Goal: Transaction & Acquisition: Purchase product/service

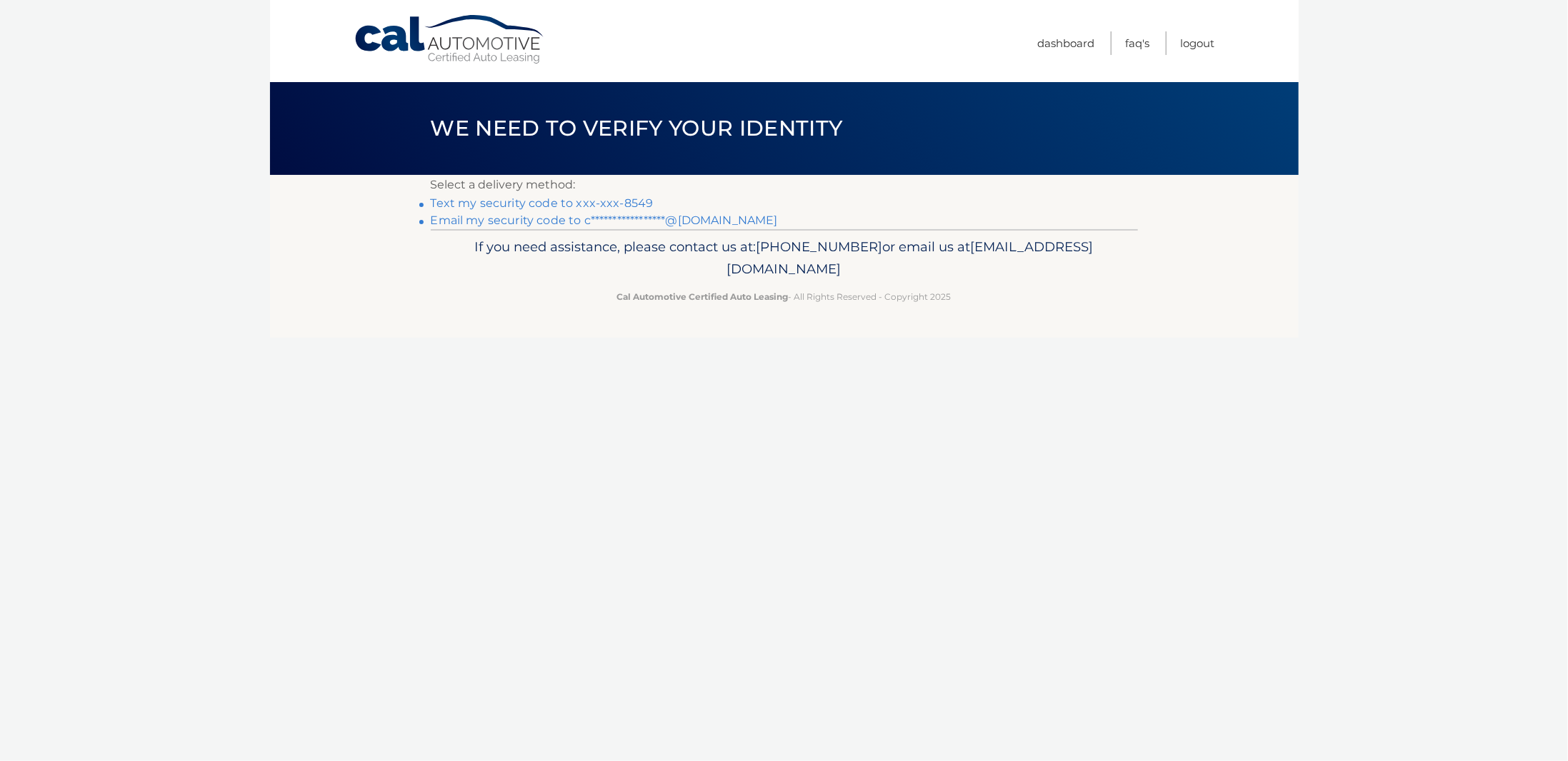
click at [634, 202] on link "Text my security code to xxx-xxx-8549" at bounding box center [542, 203] width 223 height 14
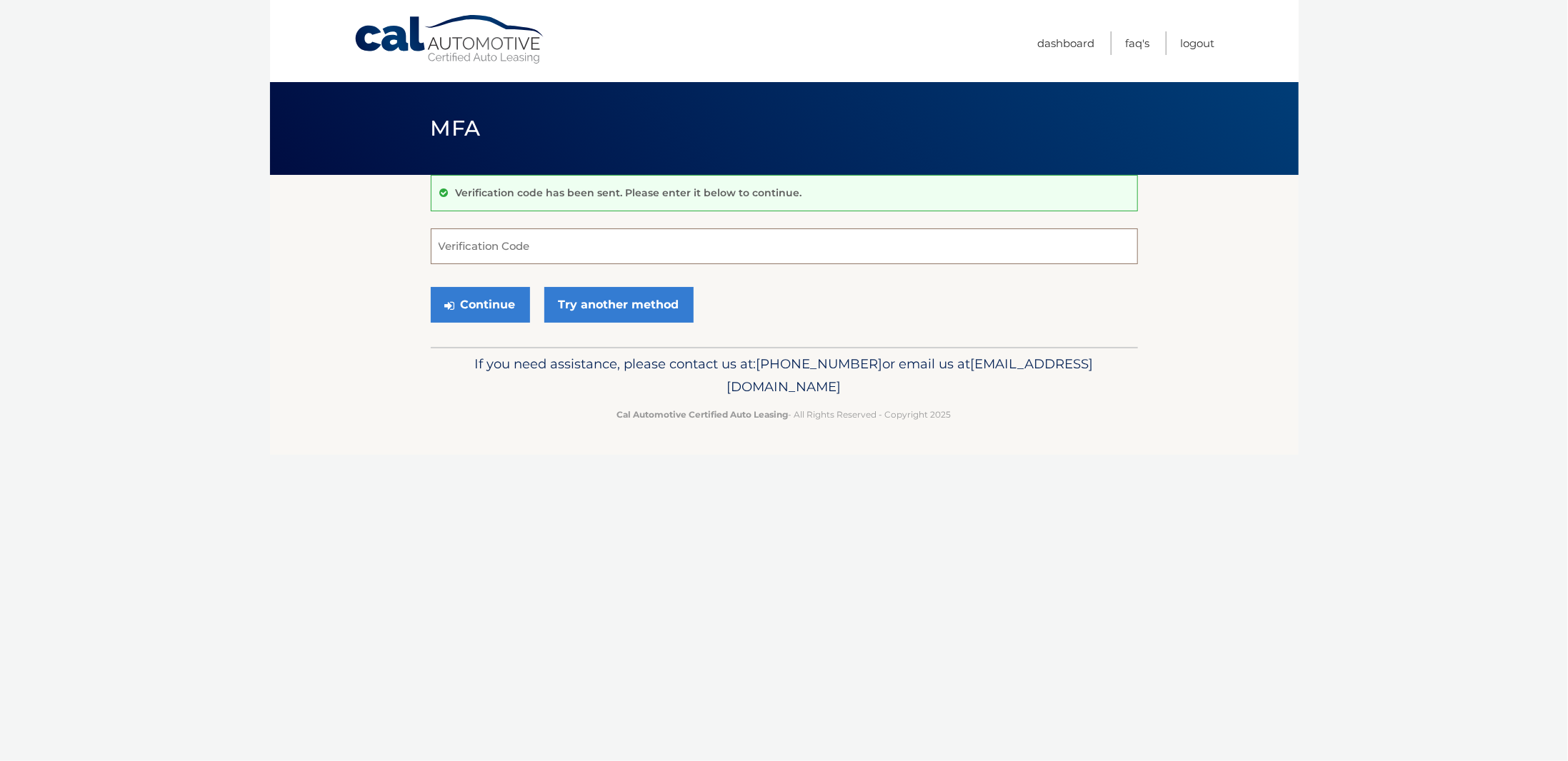
click at [637, 243] on input "Verification Code" at bounding box center [784, 247] width 707 height 36
click at [703, 242] on input "Verification Code" at bounding box center [784, 247] width 707 height 36
type input "557631"
click at [431, 287] on button "Continue" at bounding box center [480, 305] width 99 height 36
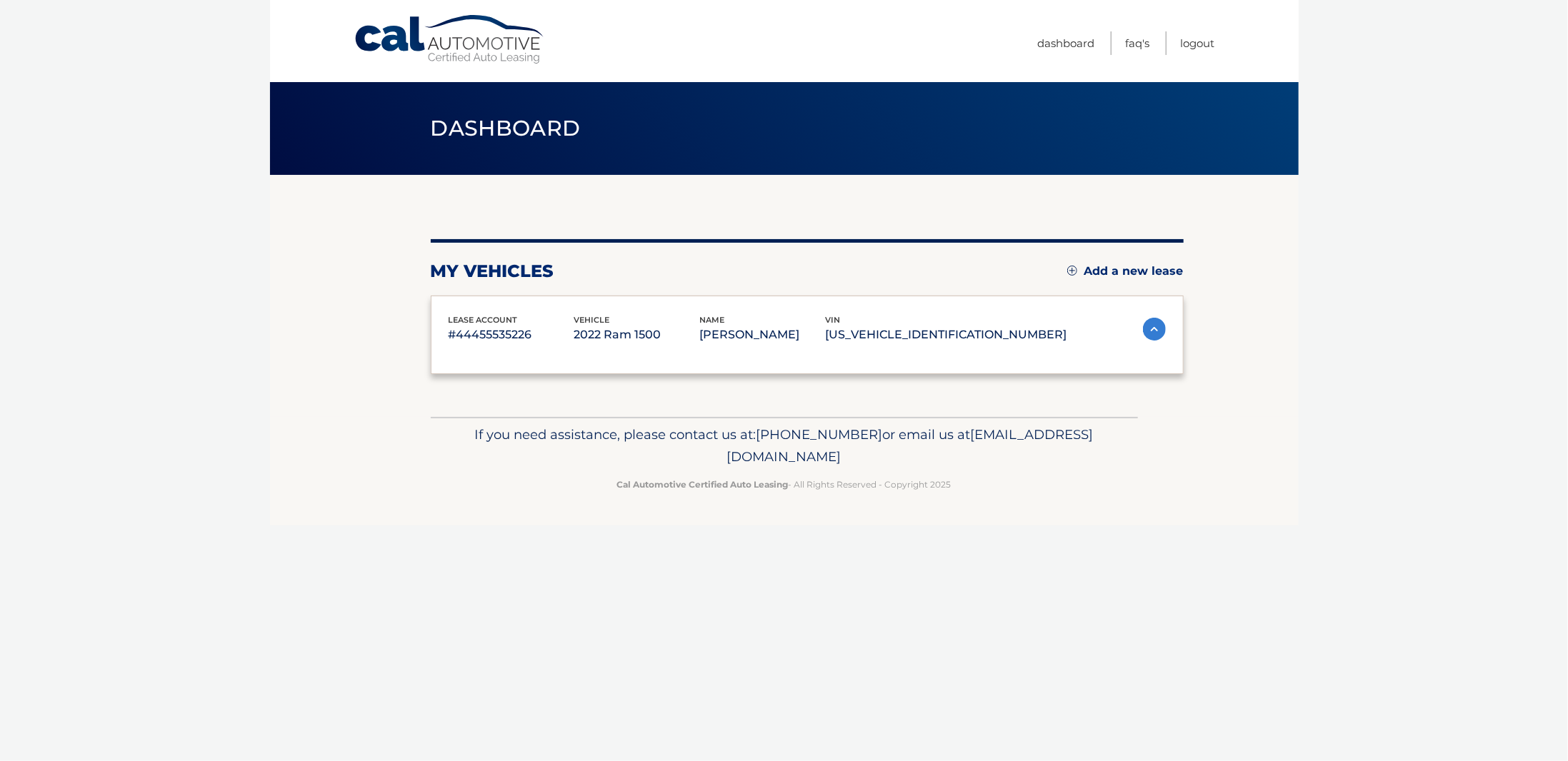
click at [501, 299] on div "lease account #44455535226 vehicle 2022 Ram 1500 name CHRISTOPHER BUTLER vin 1C…" at bounding box center [807, 335] width 753 height 80
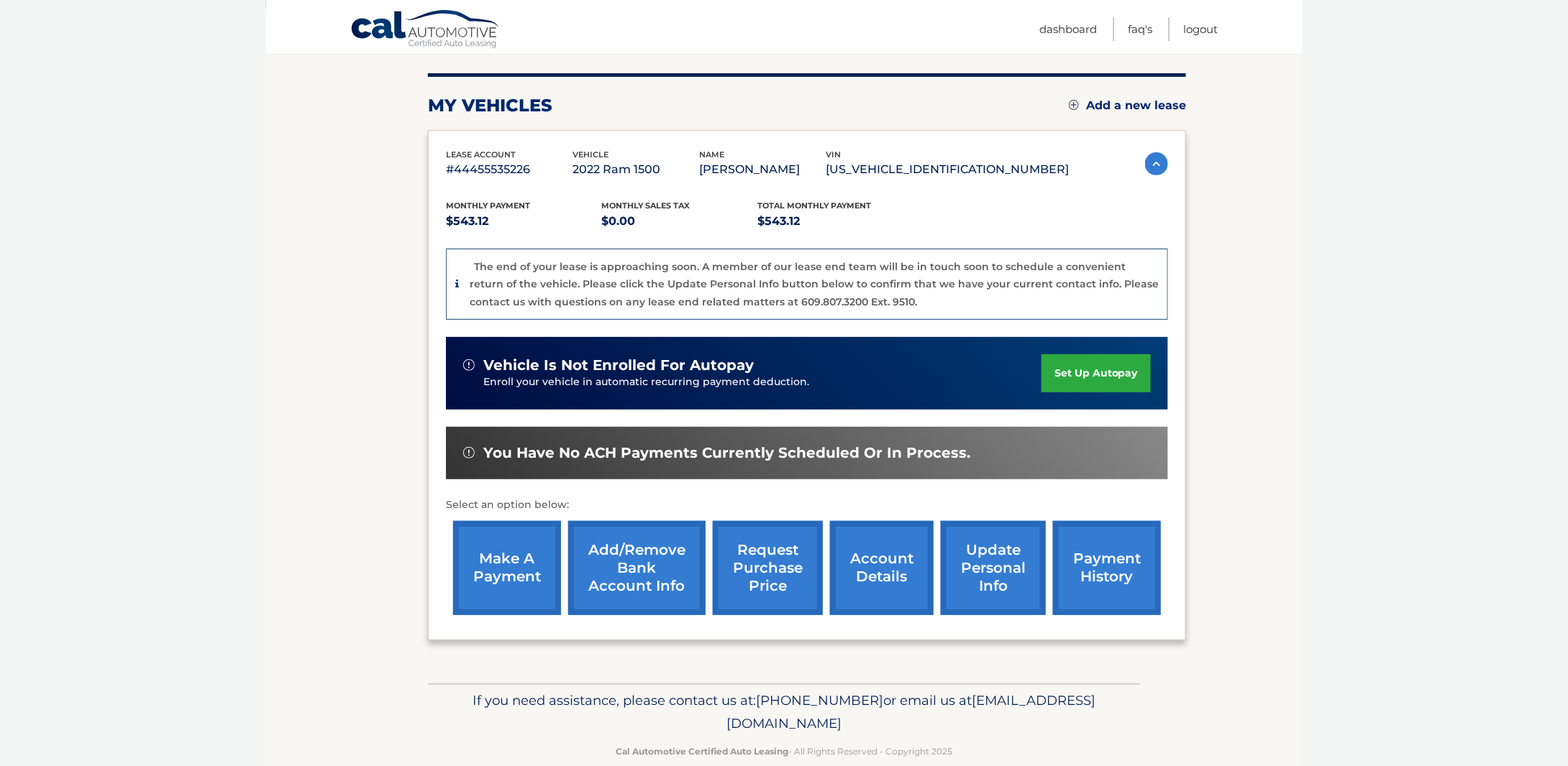
scroll to position [191, 0]
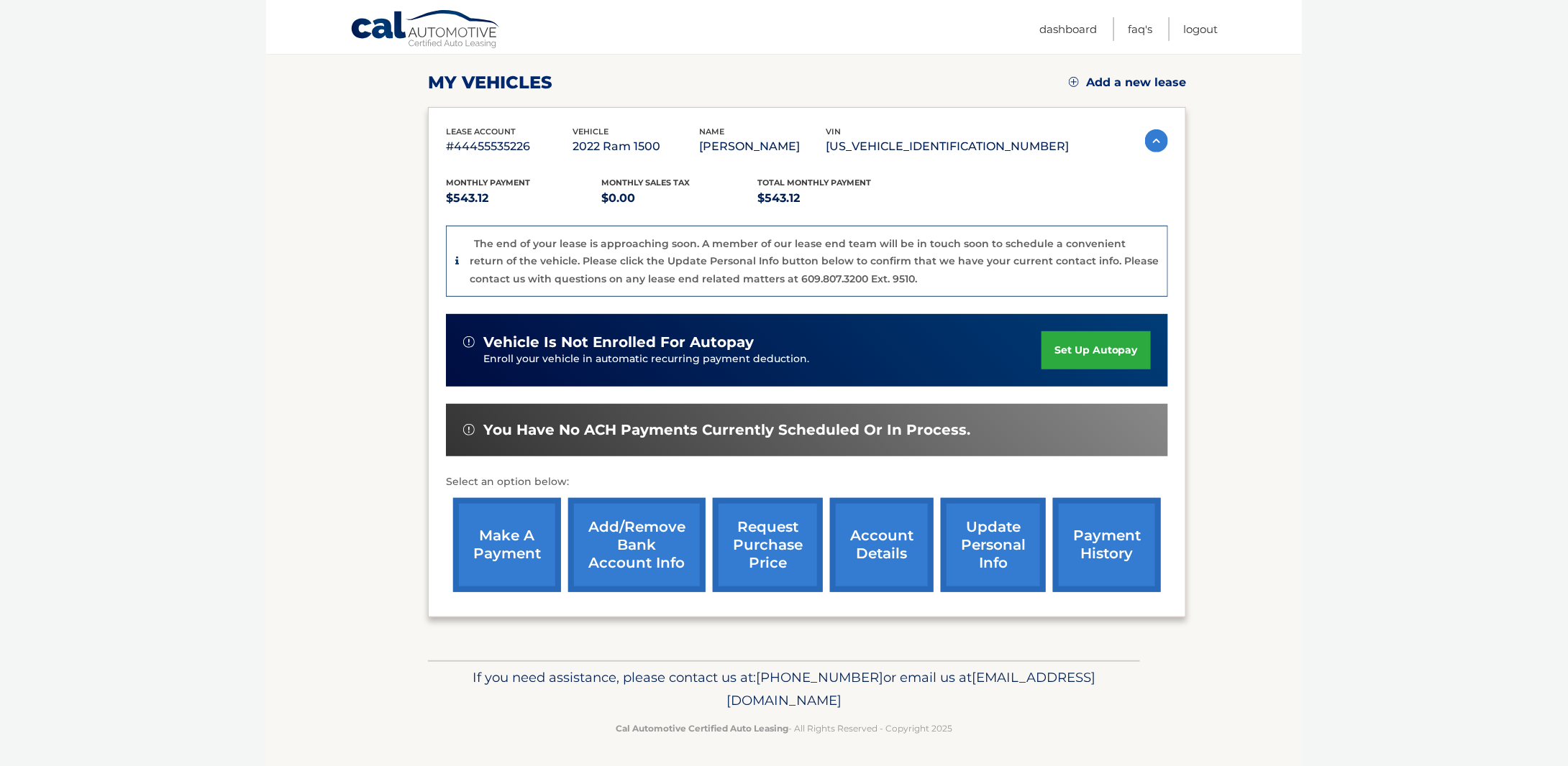
click at [1152, 147] on img at bounding box center [1157, 141] width 23 height 23
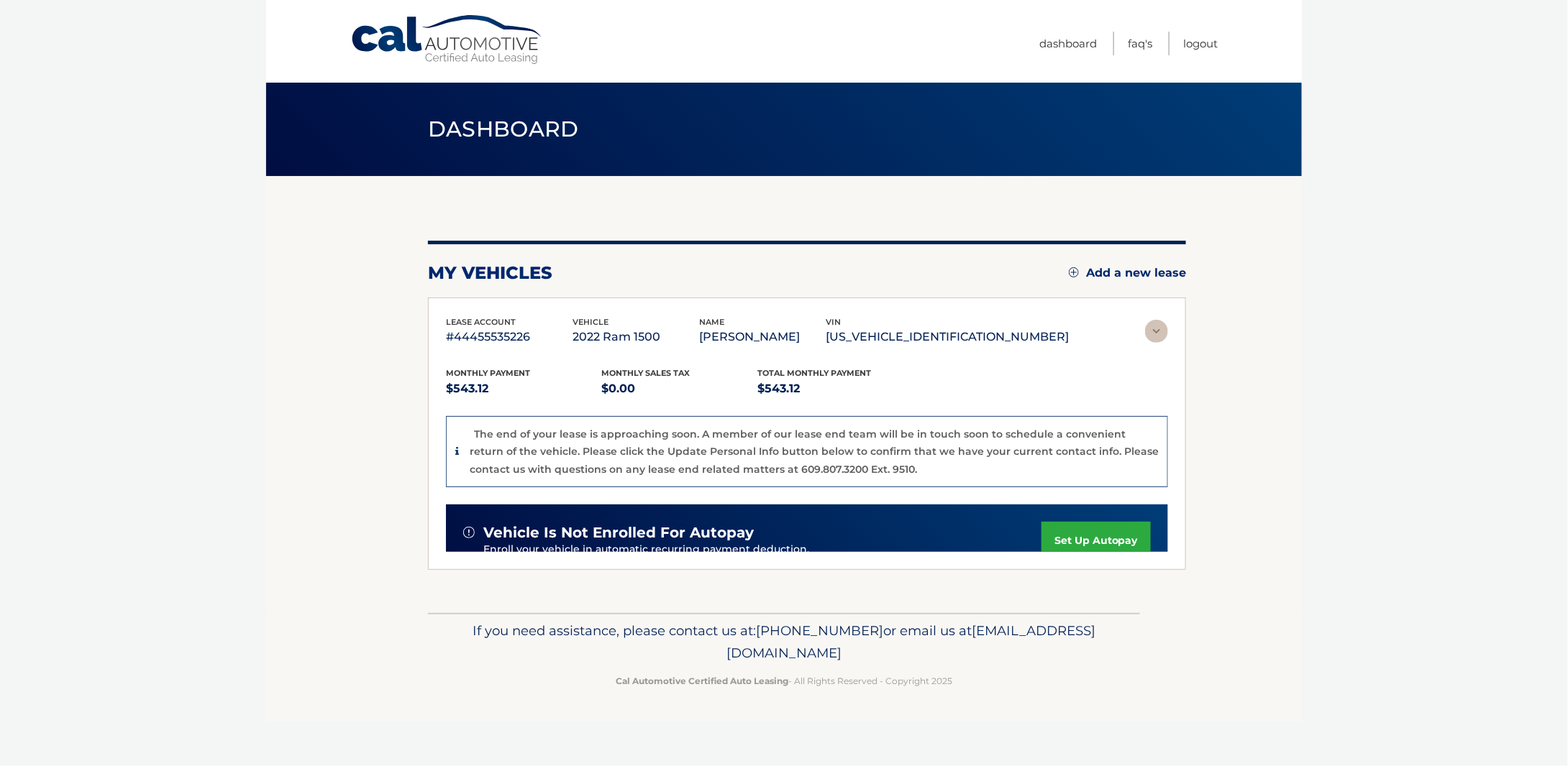
scroll to position [0, 0]
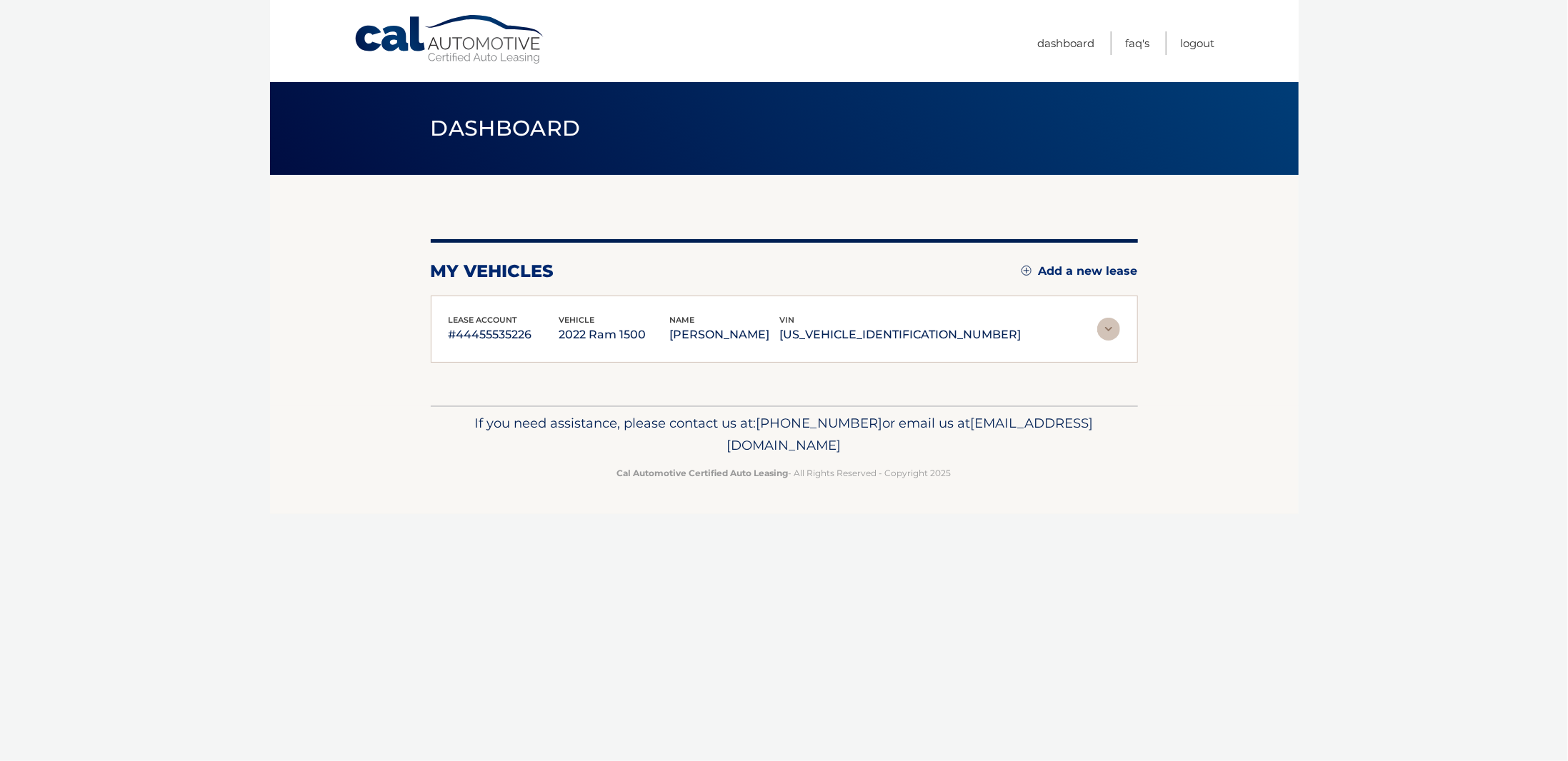
click at [1115, 340] on div "lease account #44455535226 vehicle 2022 Ram 1500 name CHRISTOPHER BUTLER vin 1C…" at bounding box center [784, 329] width 672 height 32
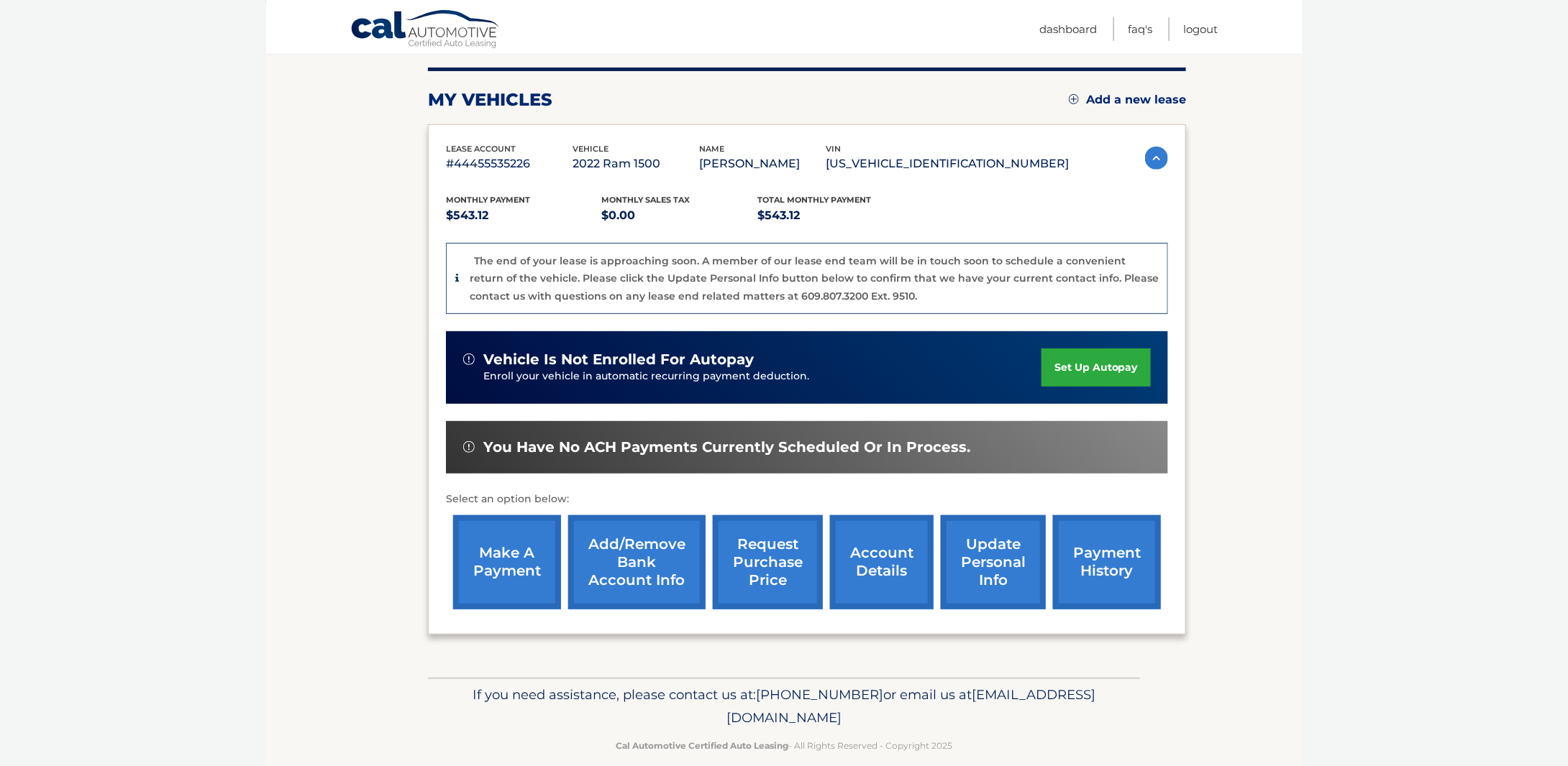
scroll to position [191, 0]
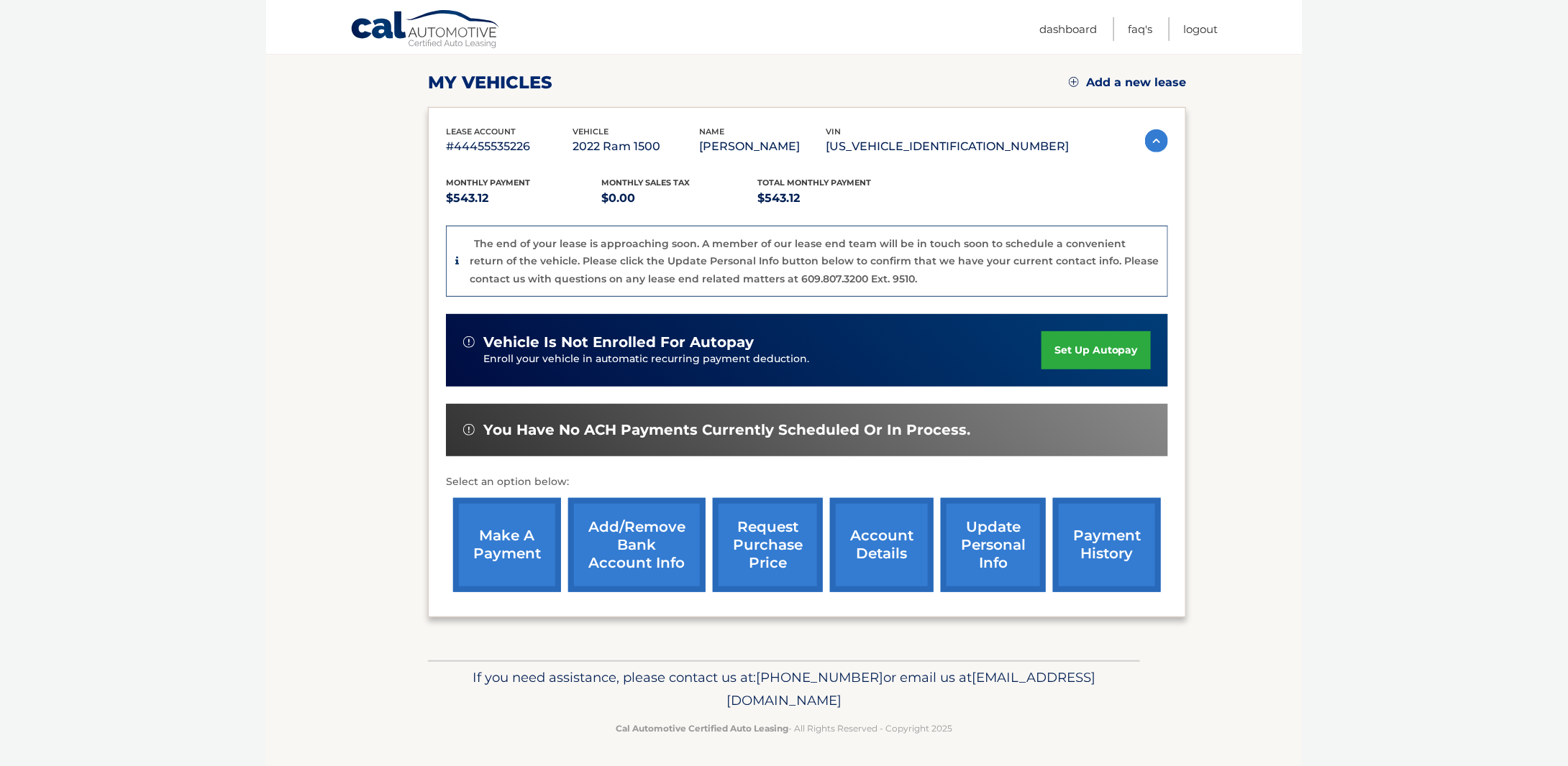
click at [510, 530] on link "make a payment" at bounding box center [507, 546] width 108 height 94
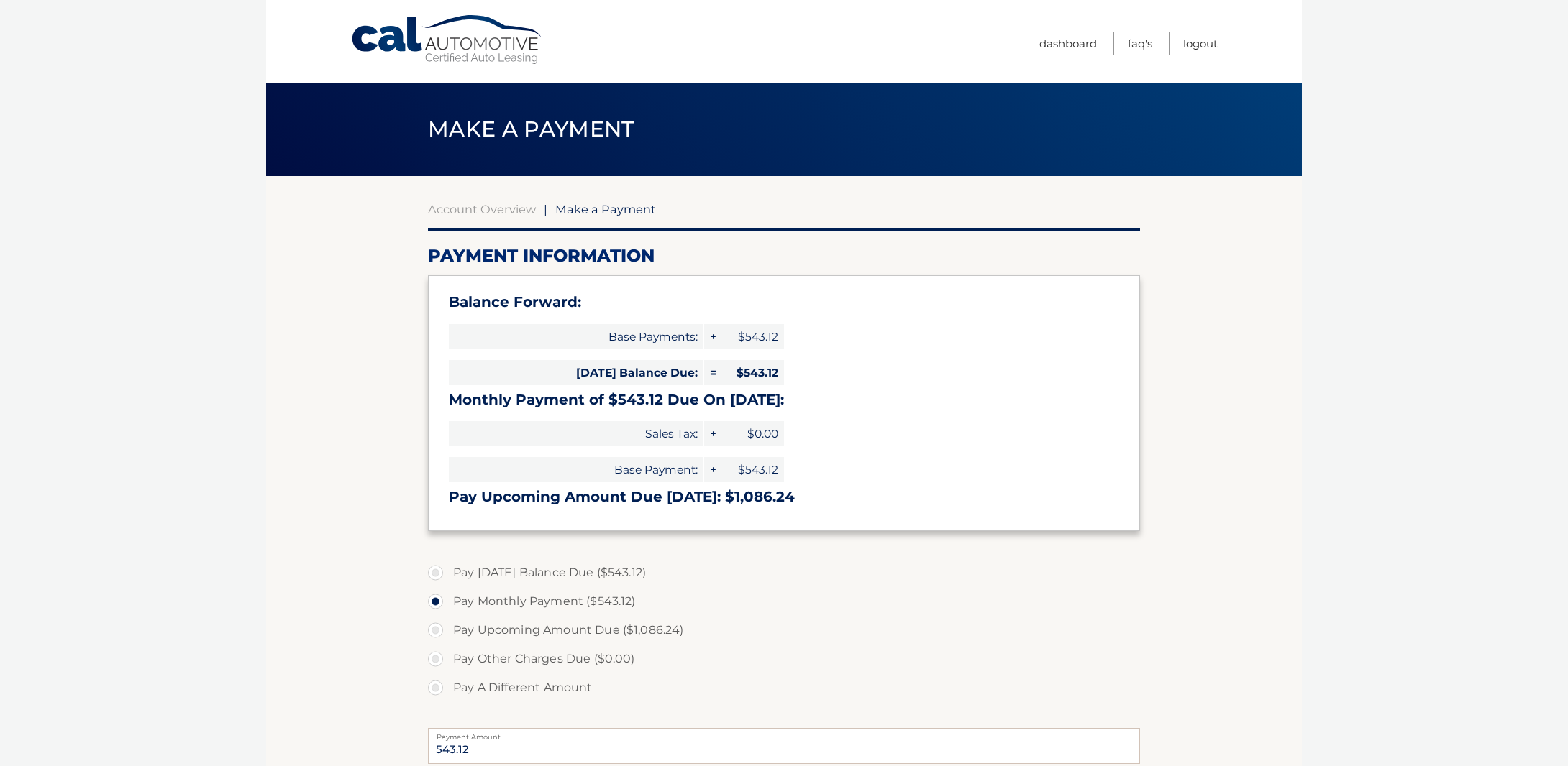
select select "MzlmM2U1NDYtNjlmNC00N2Y1LWIxNjgtZTk0ODU5OWFkZWM0"
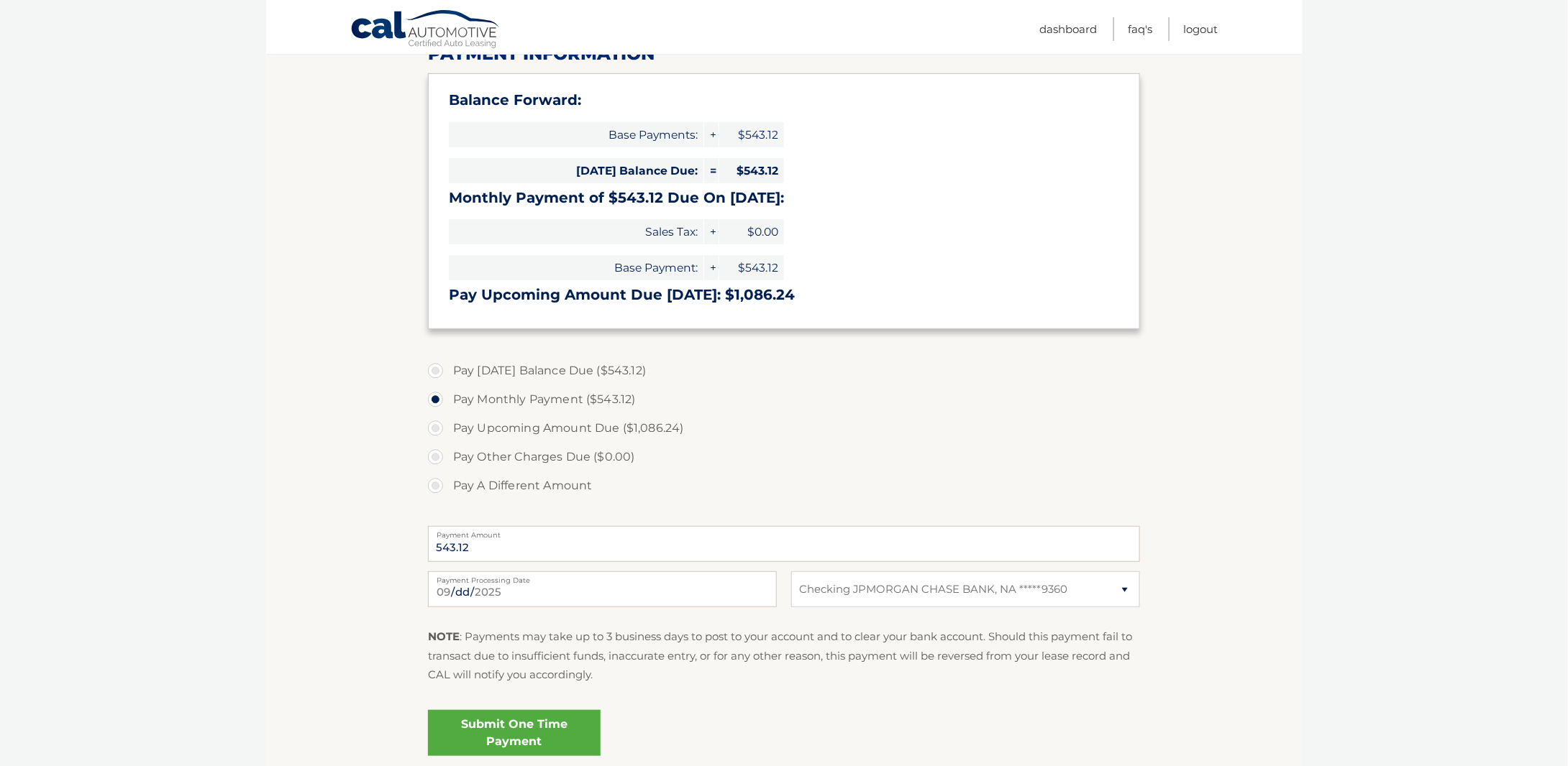
scroll to position [320, 0]
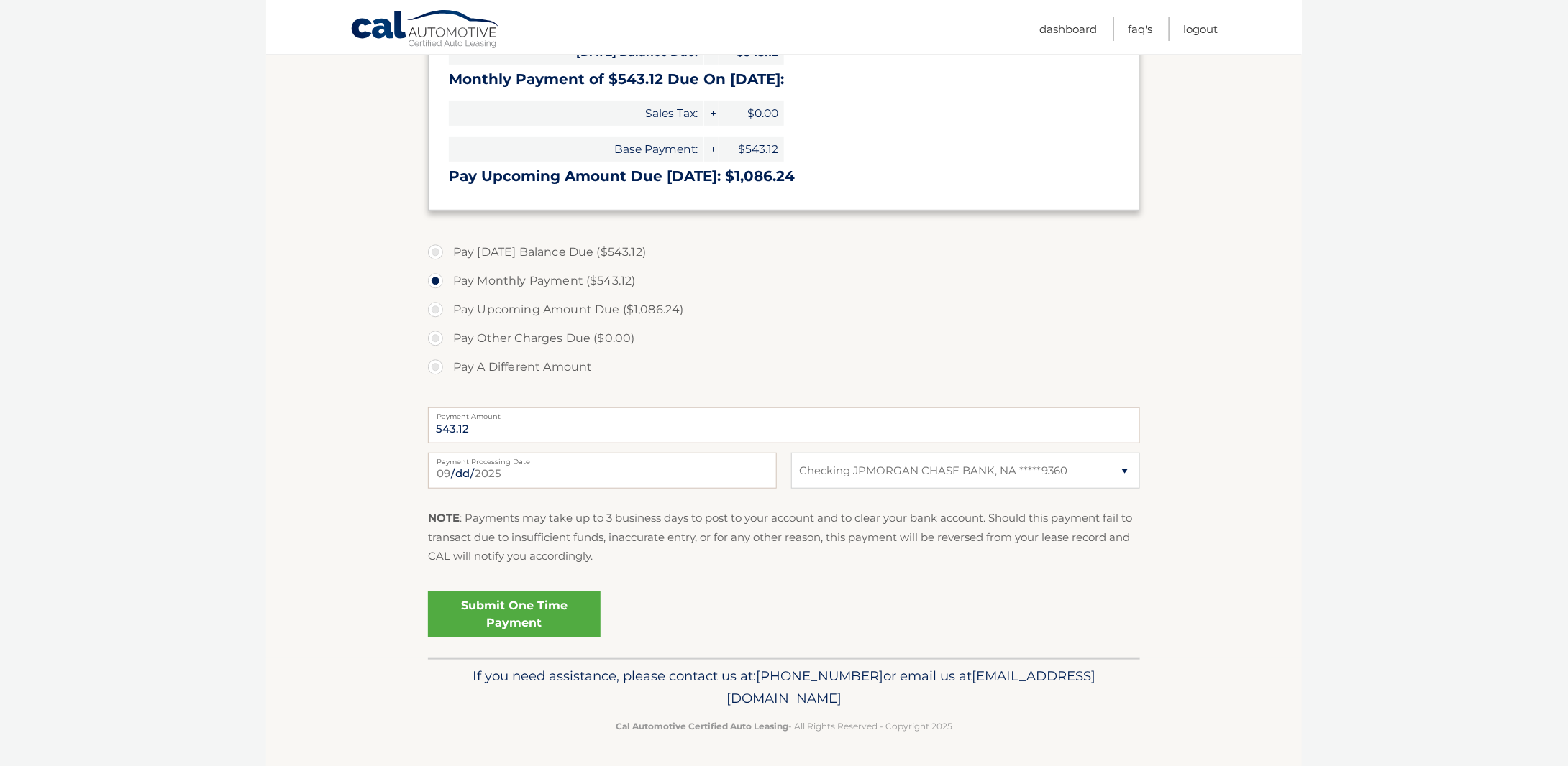
click at [577, 257] on label "Pay Today's Balance Due ($543.12)" at bounding box center [784, 252] width 712 height 29
click at [448, 257] on input "Pay Today's Balance Due ($543.12)" at bounding box center [440, 249] width 14 height 23
radio input "true"
click at [495, 608] on link "Submit One Time Payment" at bounding box center [514, 615] width 173 height 46
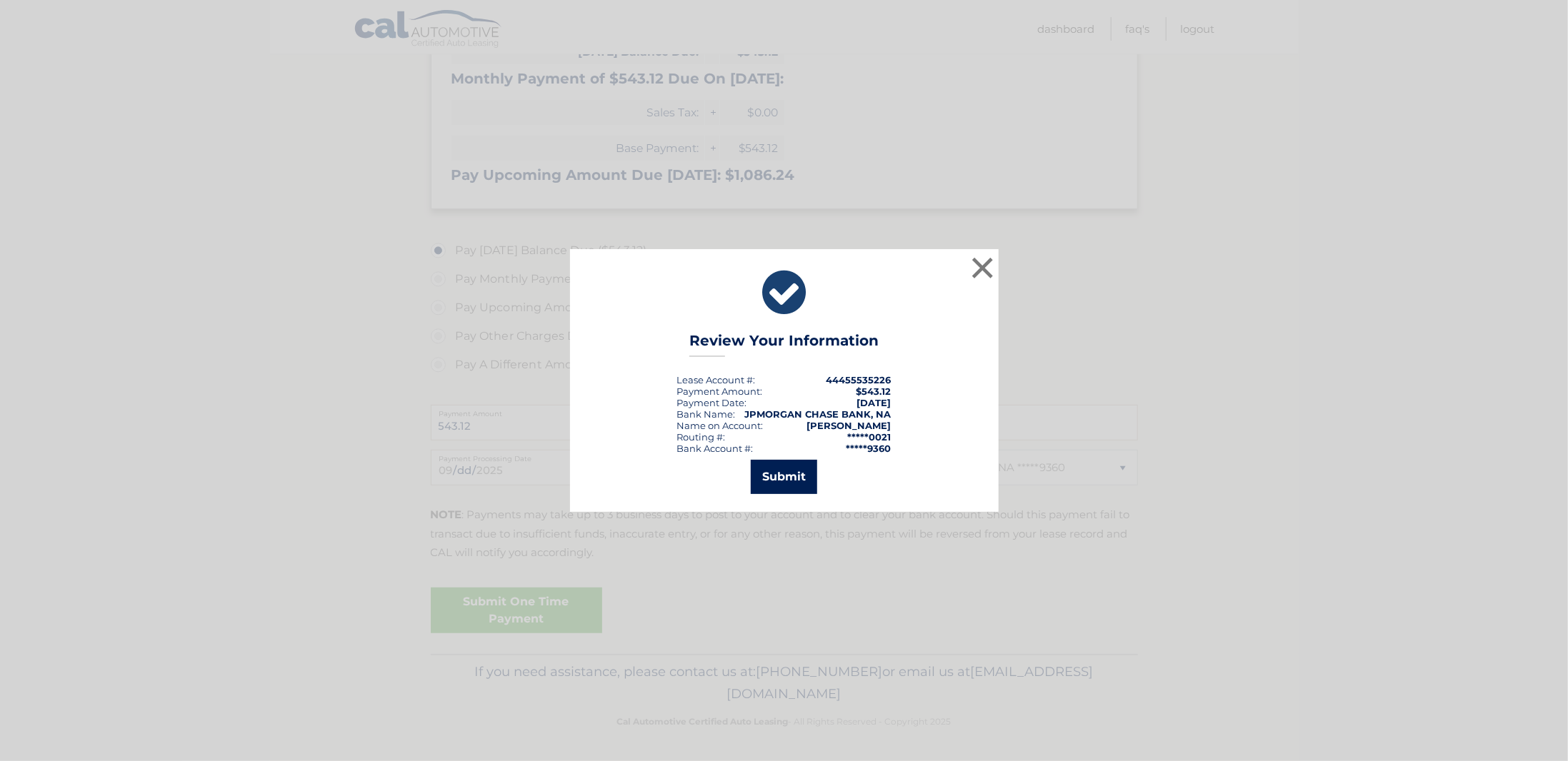
click at [787, 477] on button "Submit" at bounding box center [783, 477] width 66 height 34
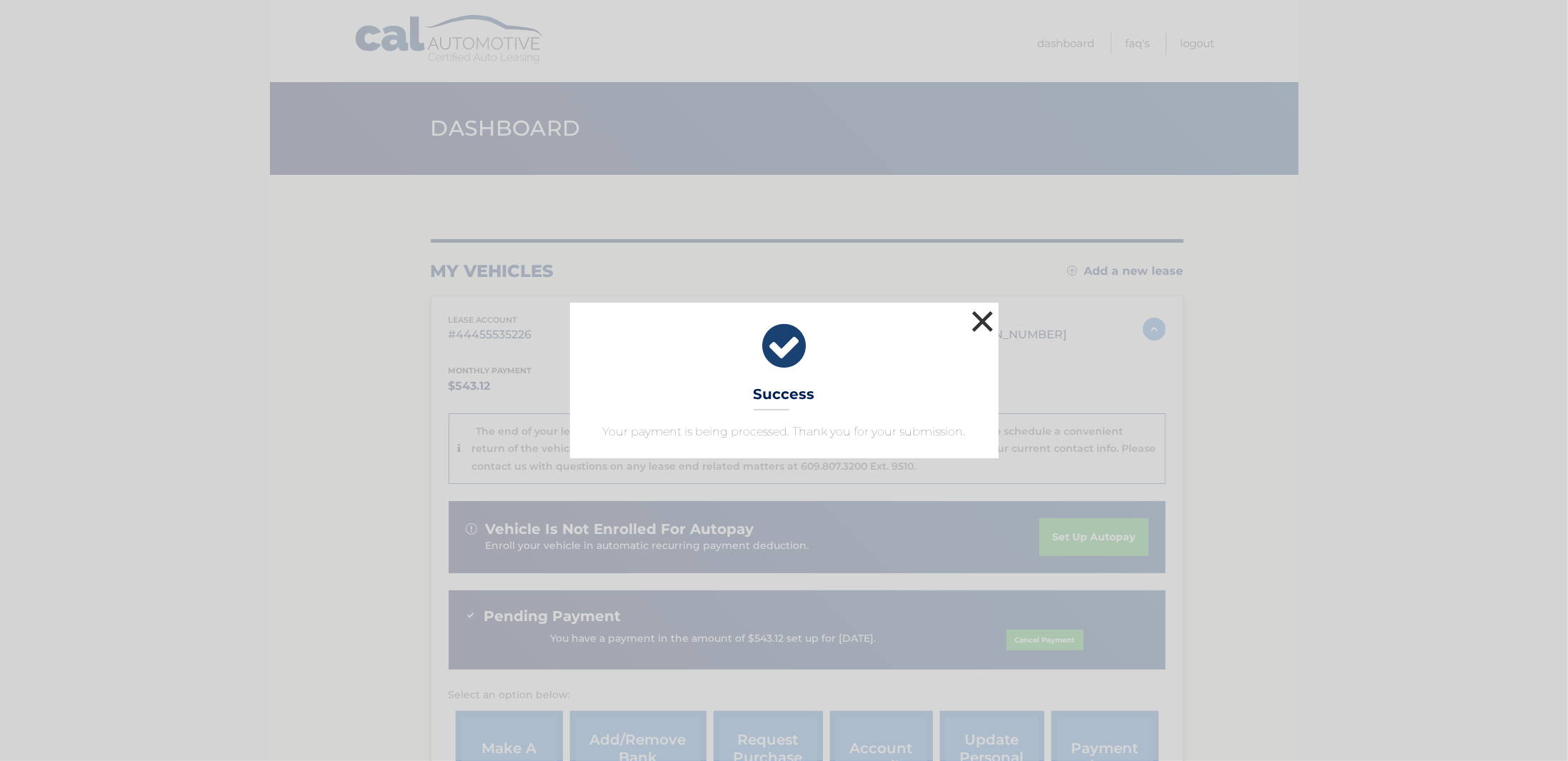
click at [988, 317] on button "×" at bounding box center [982, 321] width 29 height 29
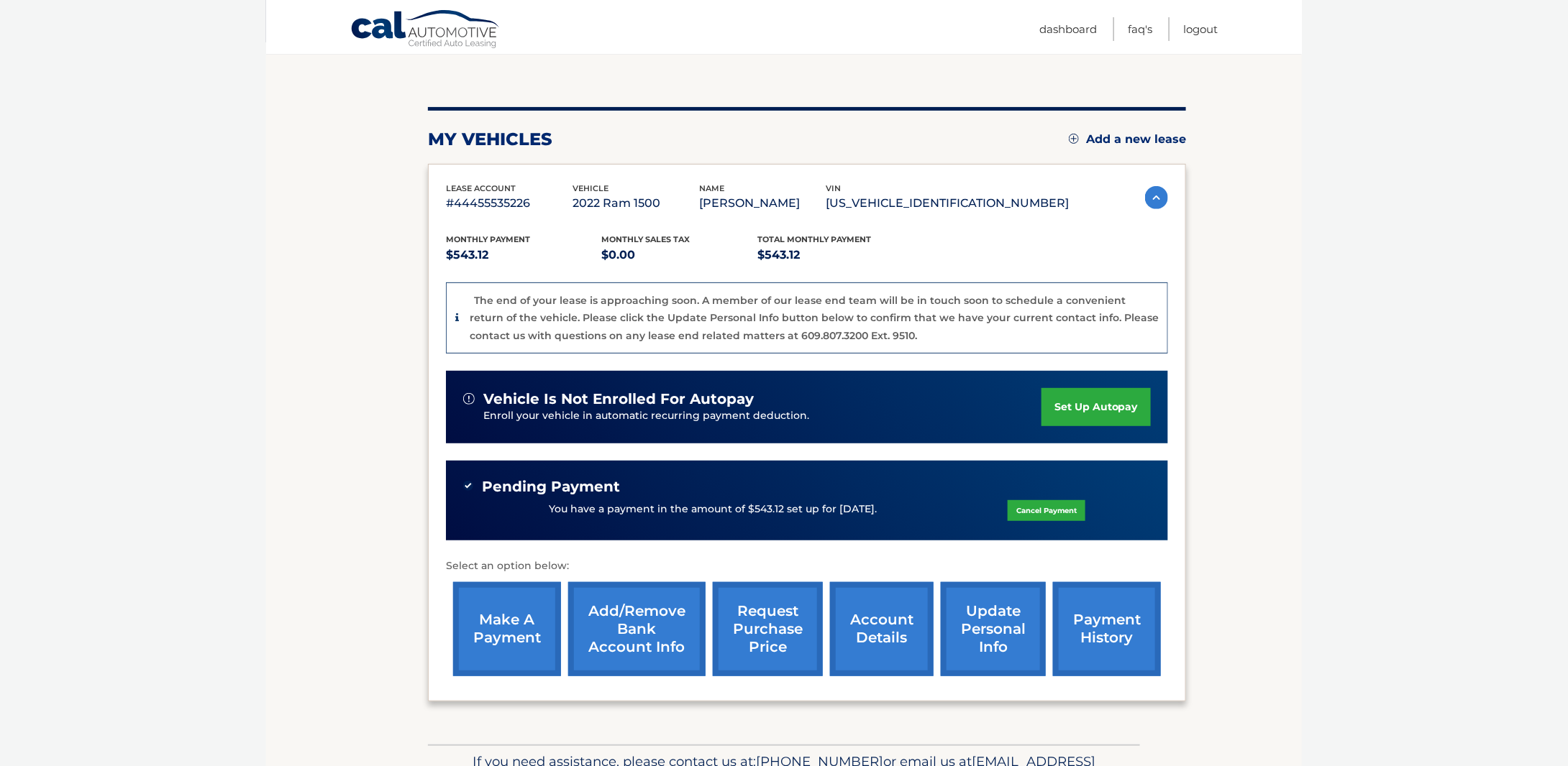
scroll to position [218, 0]
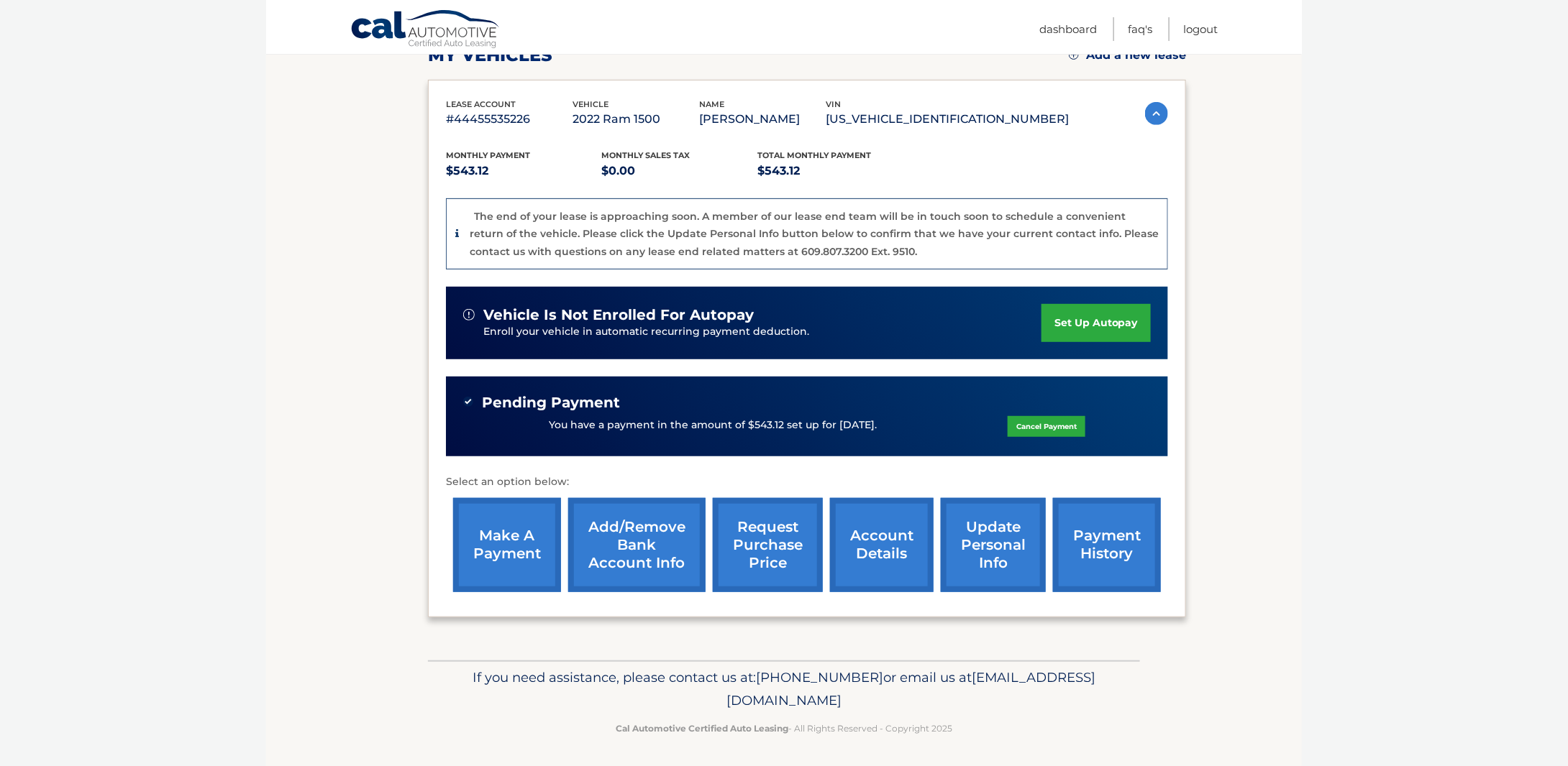
click at [873, 551] on link "account details" at bounding box center [881, 546] width 103 height 94
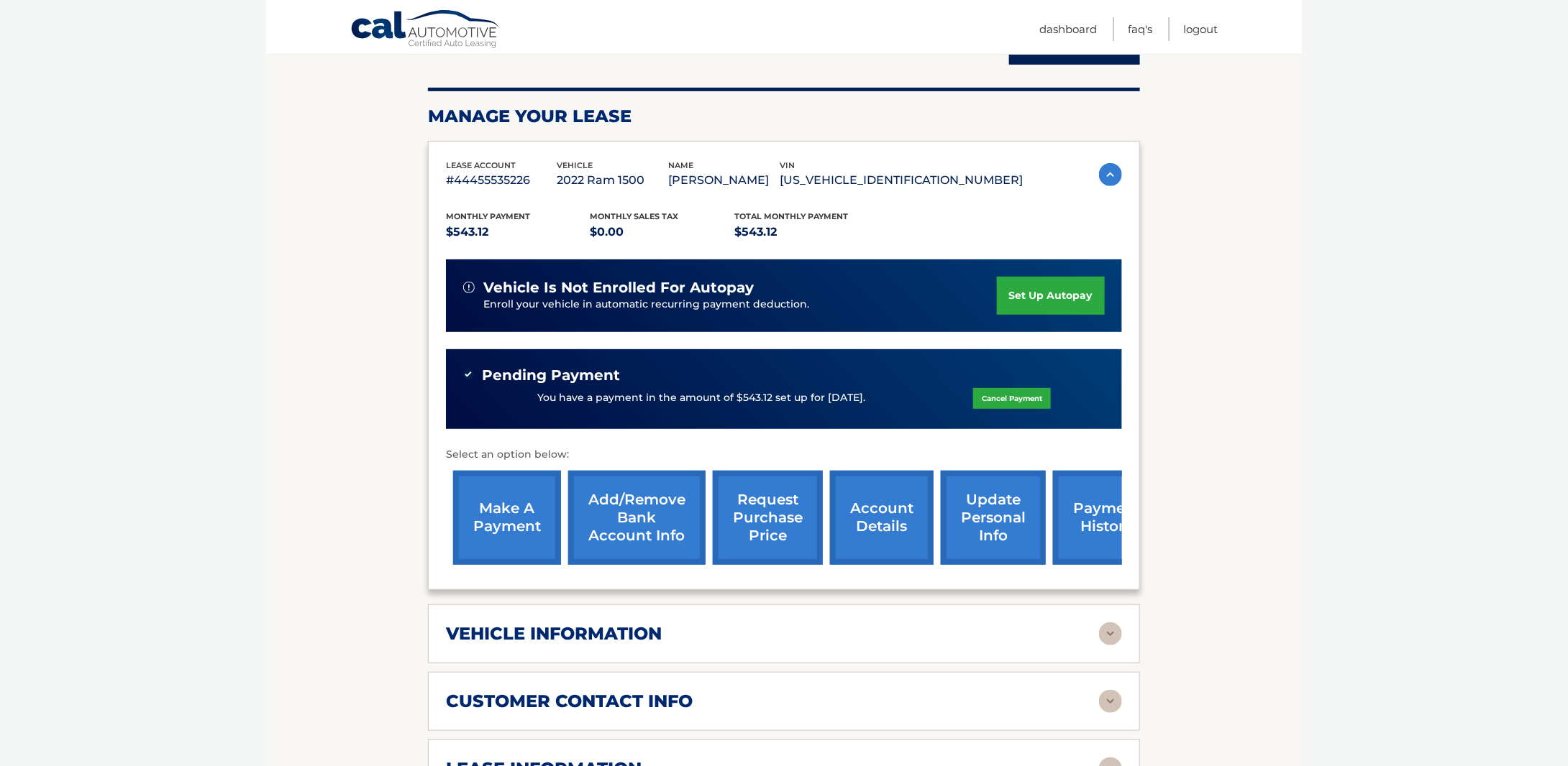
scroll to position [359, 0]
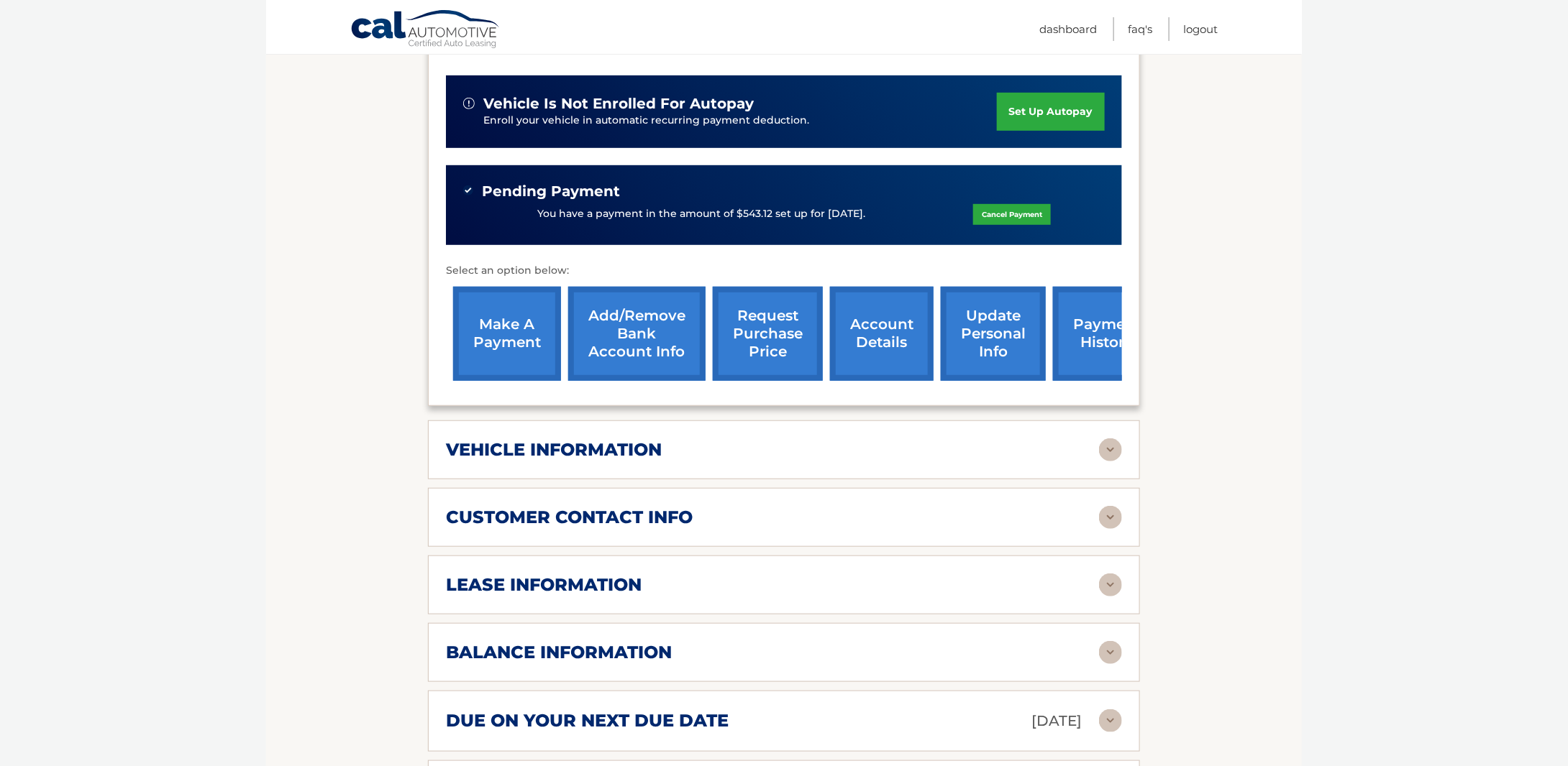
click at [783, 352] on link "request purchase price" at bounding box center [767, 334] width 110 height 94
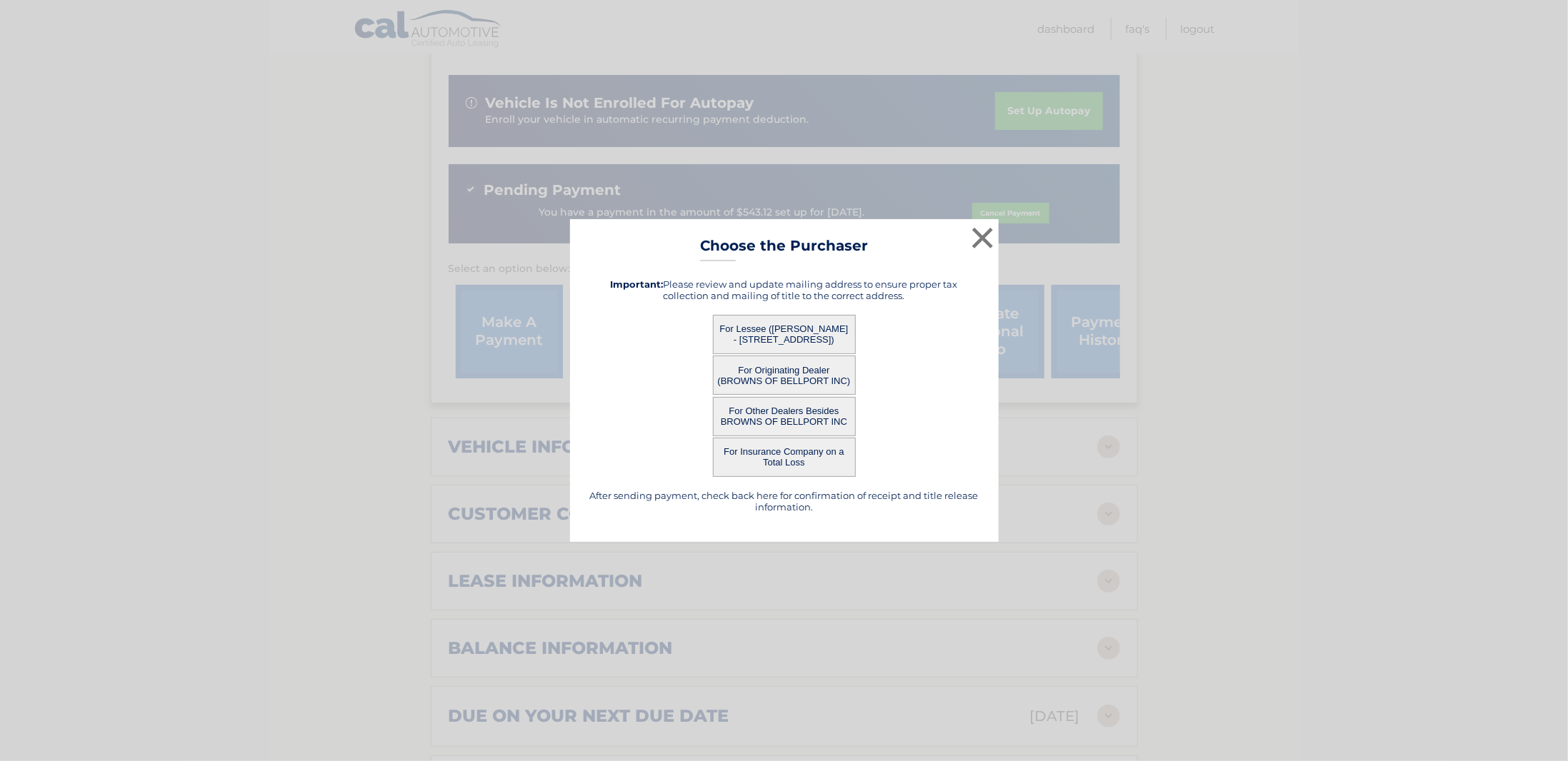
click at [764, 368] on button "For Originating Dealer (BROWNS OF BELLPORT INC)" at bounding box center [784, 376] width 143 height 39
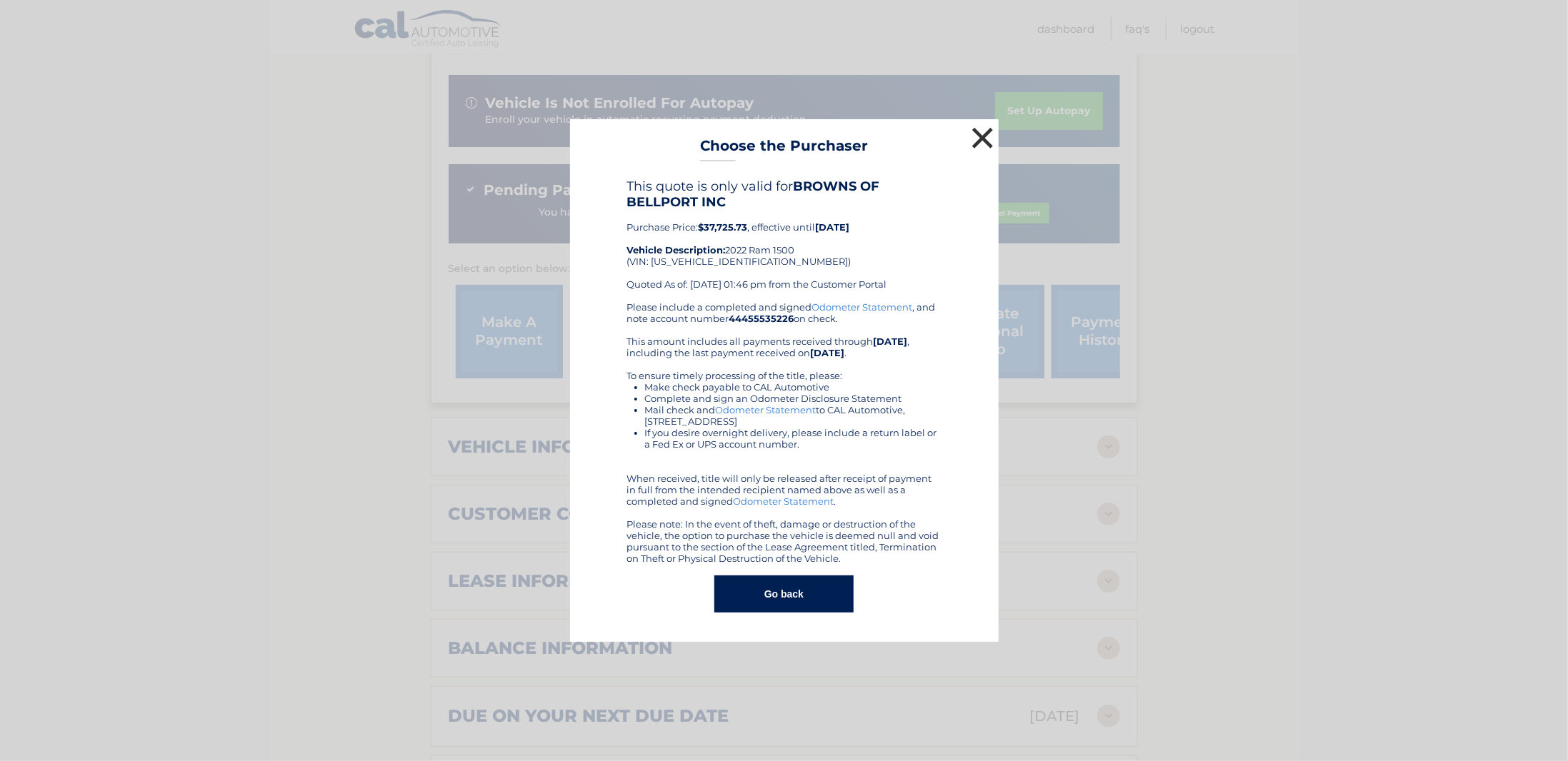
click at [977, 139] on button "×" at bounding box center [982, 138] width 29 height 29
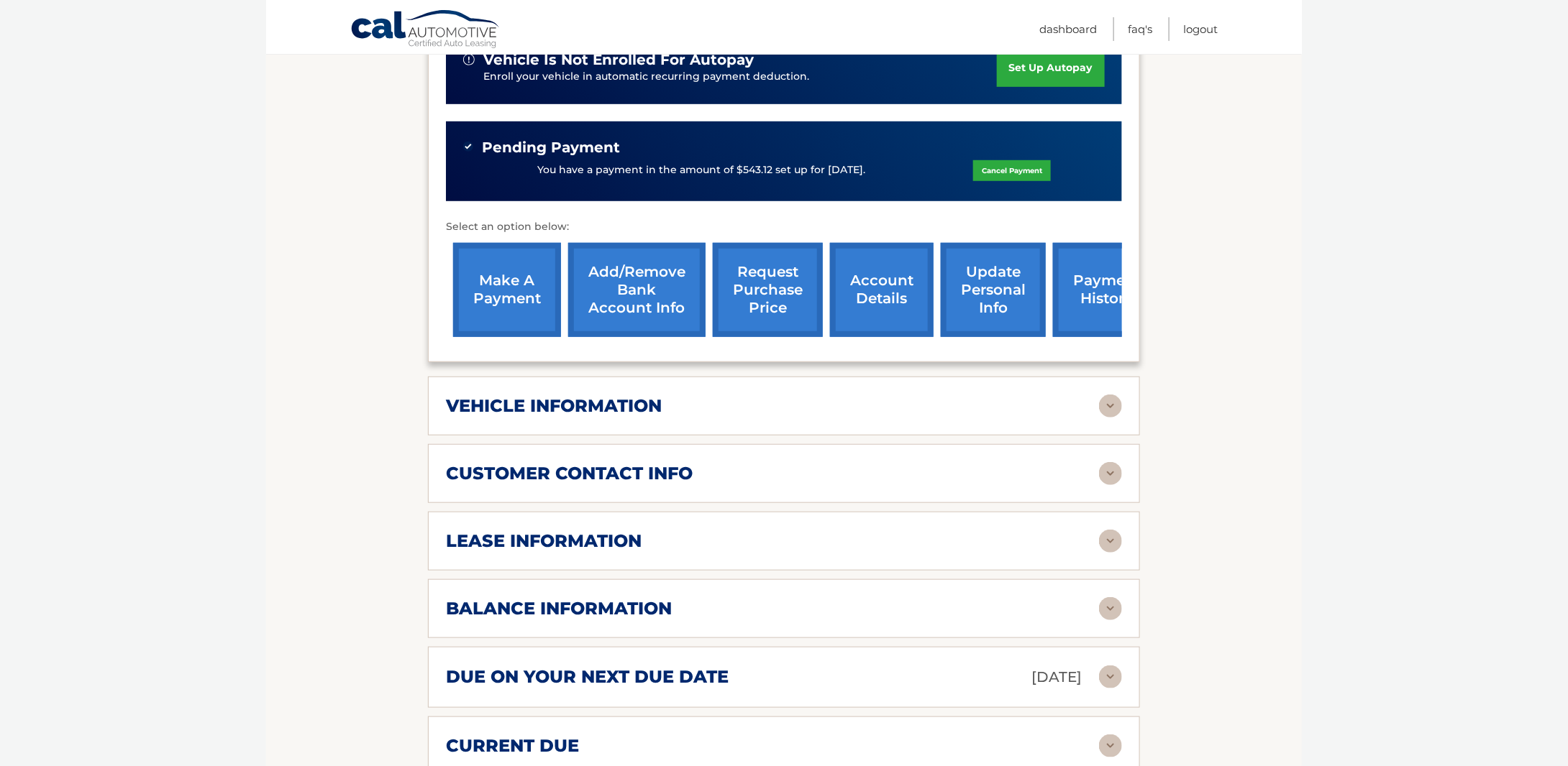
scroll to position [432, 0]
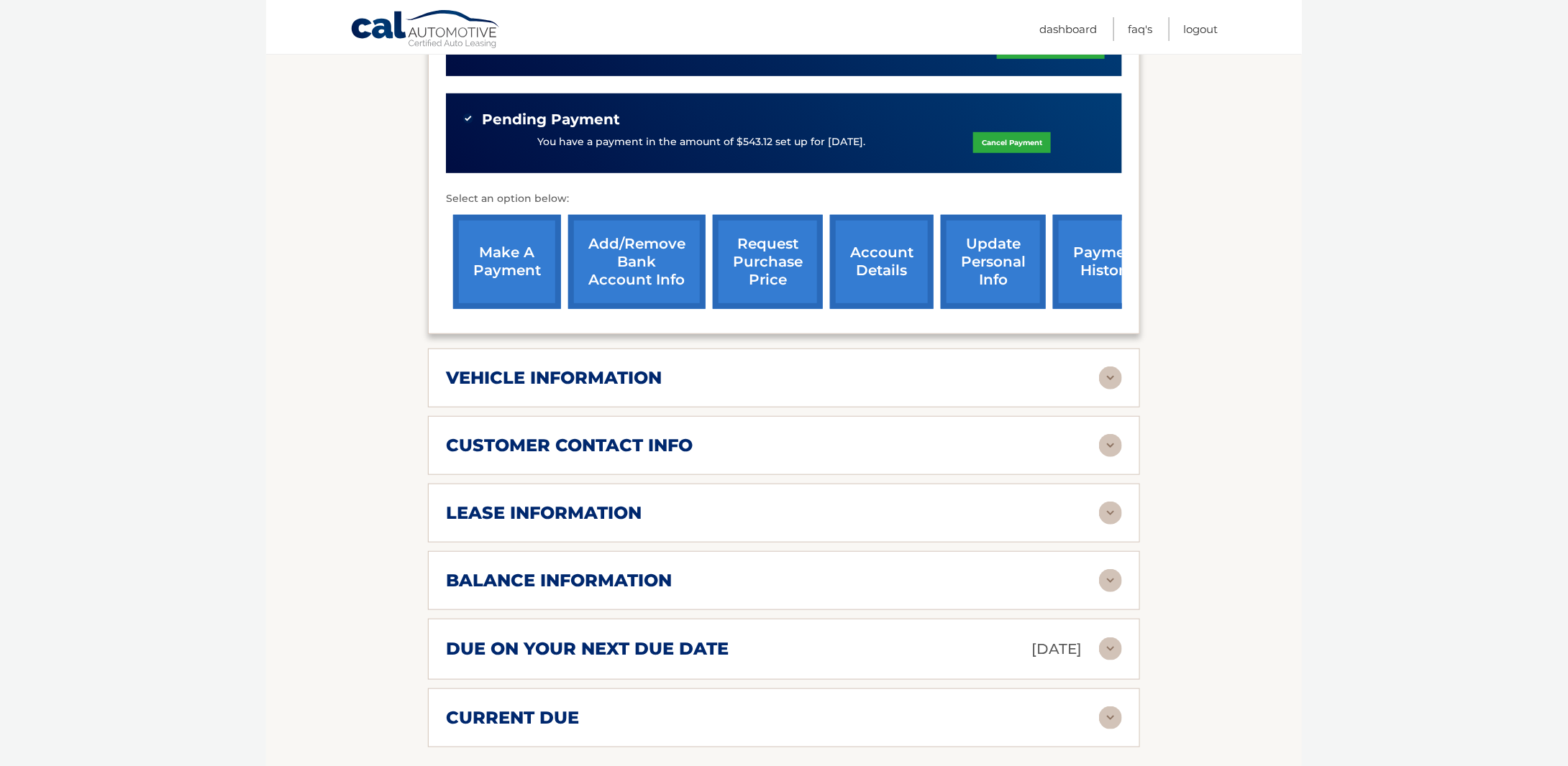
click at [853, 509] on div "lease information" at bounding box center [772, 513] width 653 height 21
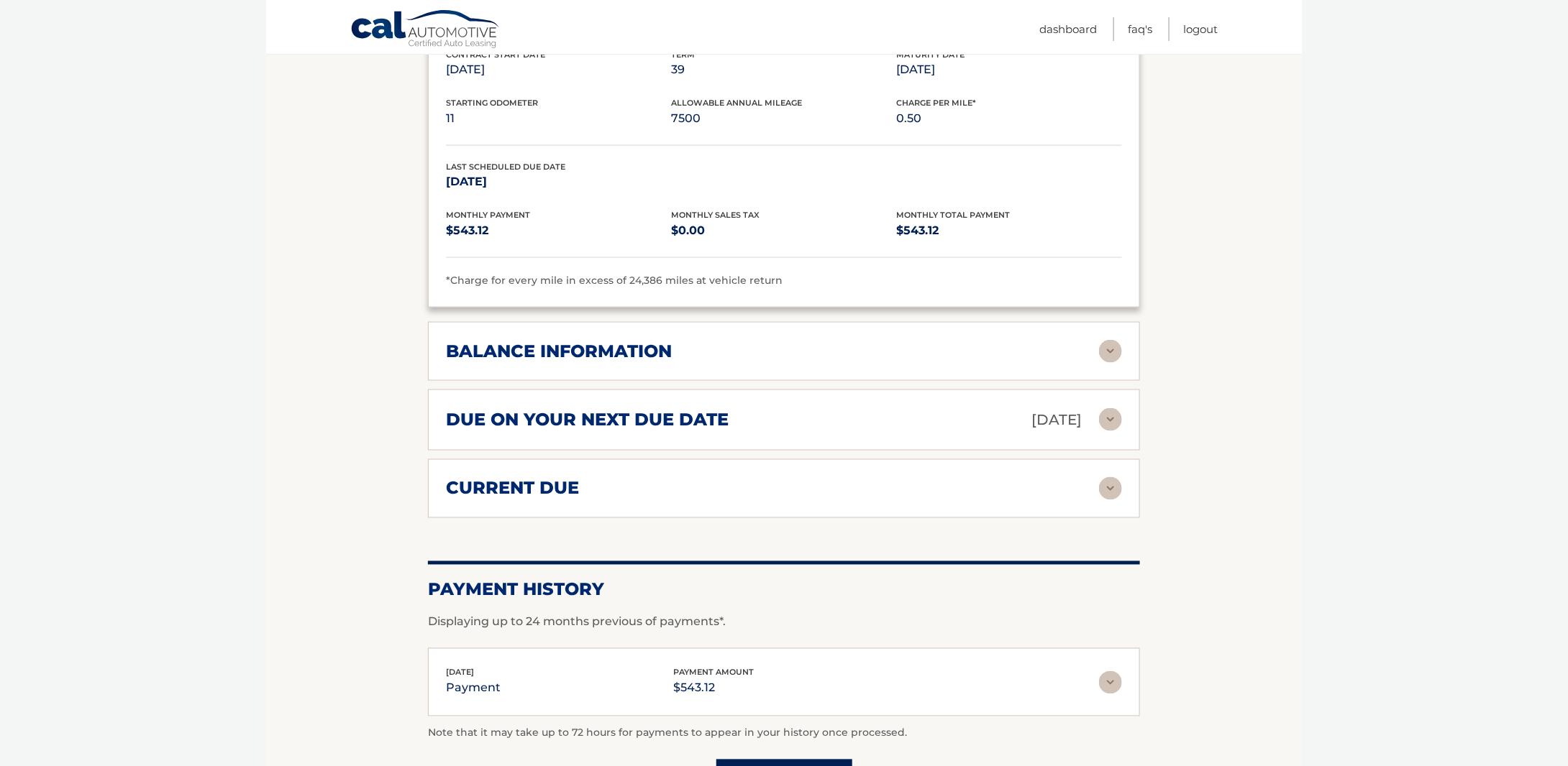
scroll to position [934, 0]
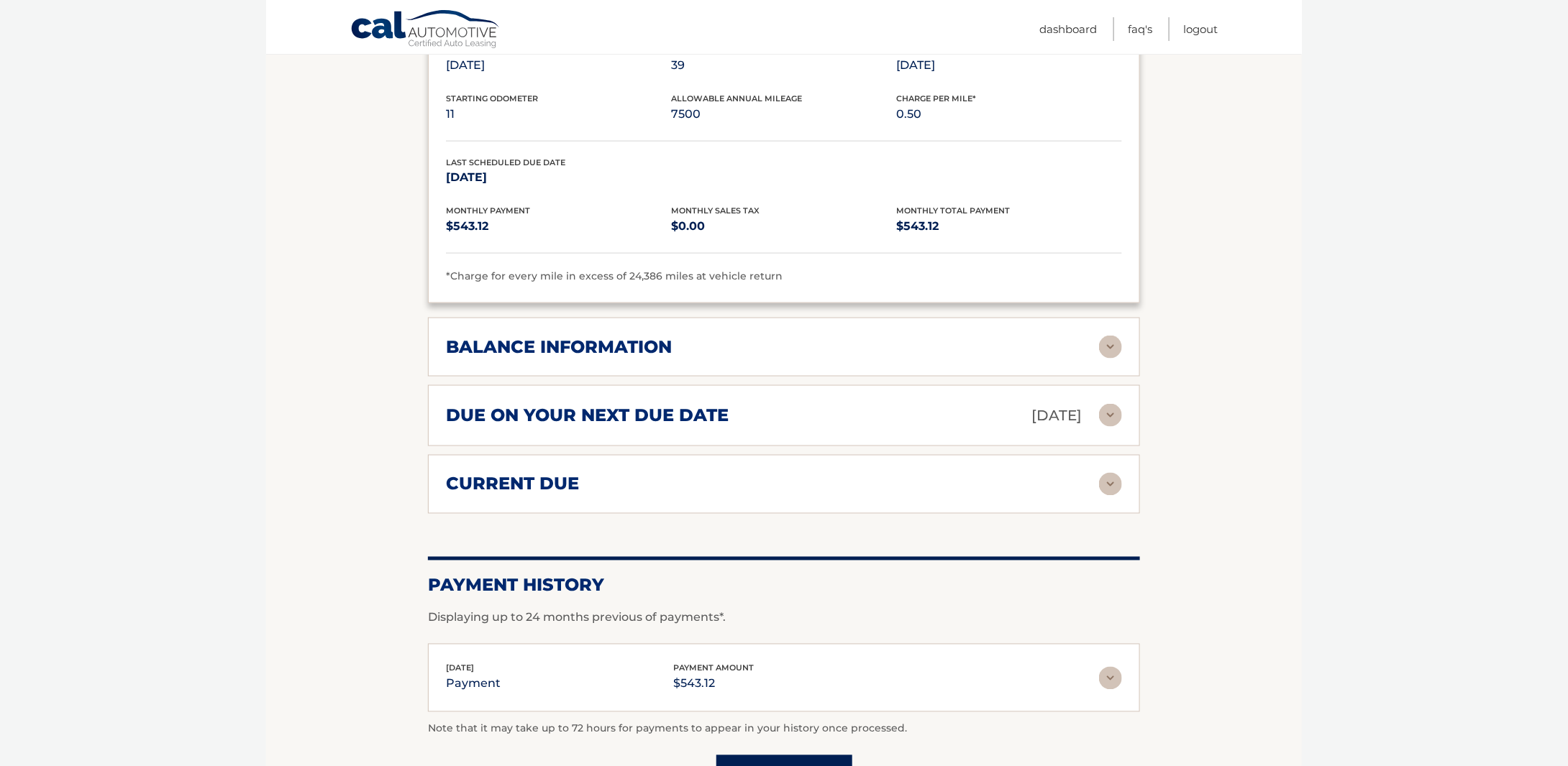
click at [1285, 293] on section "Account Details | #44455535226 Back to Dashboard Manage Your Lease lease accoun…" at bounding box center [784, 32] width 1035 height 1582
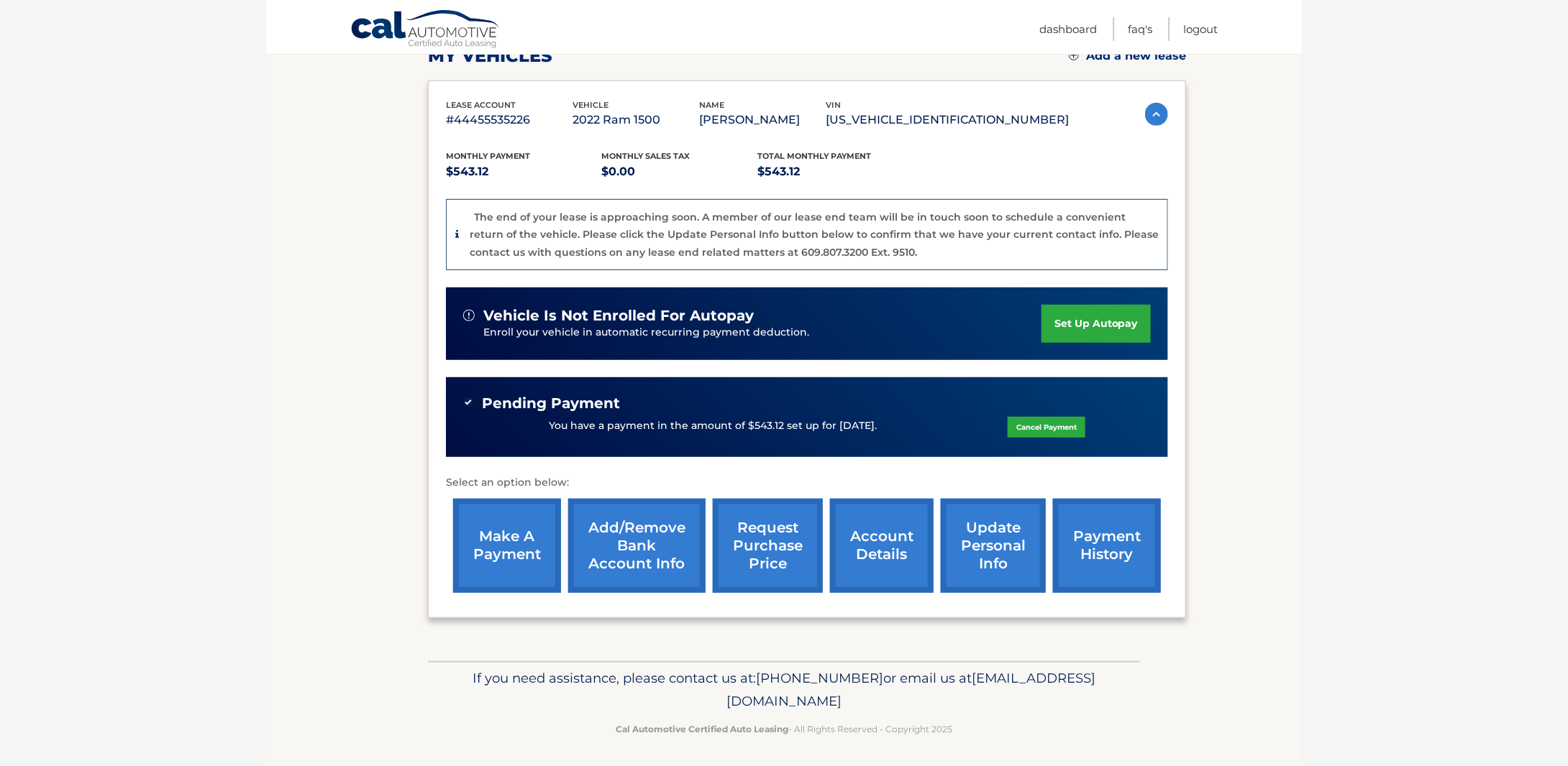
scroll to position [218, 0]
click at [760, 553] on link "request purchase price" at bounding box center [767, 546] width 110 height 94
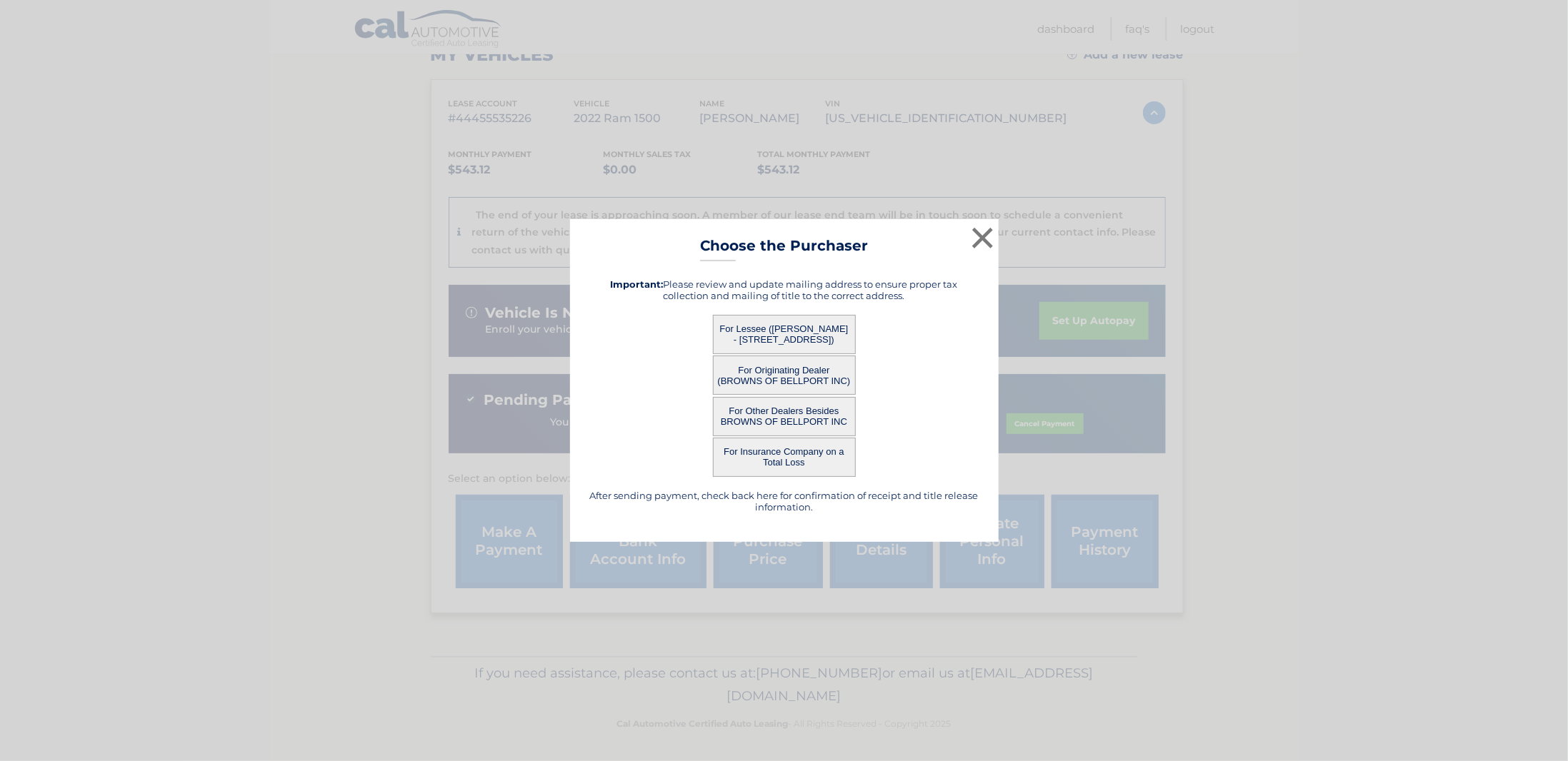
click at [779, 385] on button "For Originating Dealer (BROWNS OF BELLPORT INC)" at bounding box center [784, 376] width 143 height 39
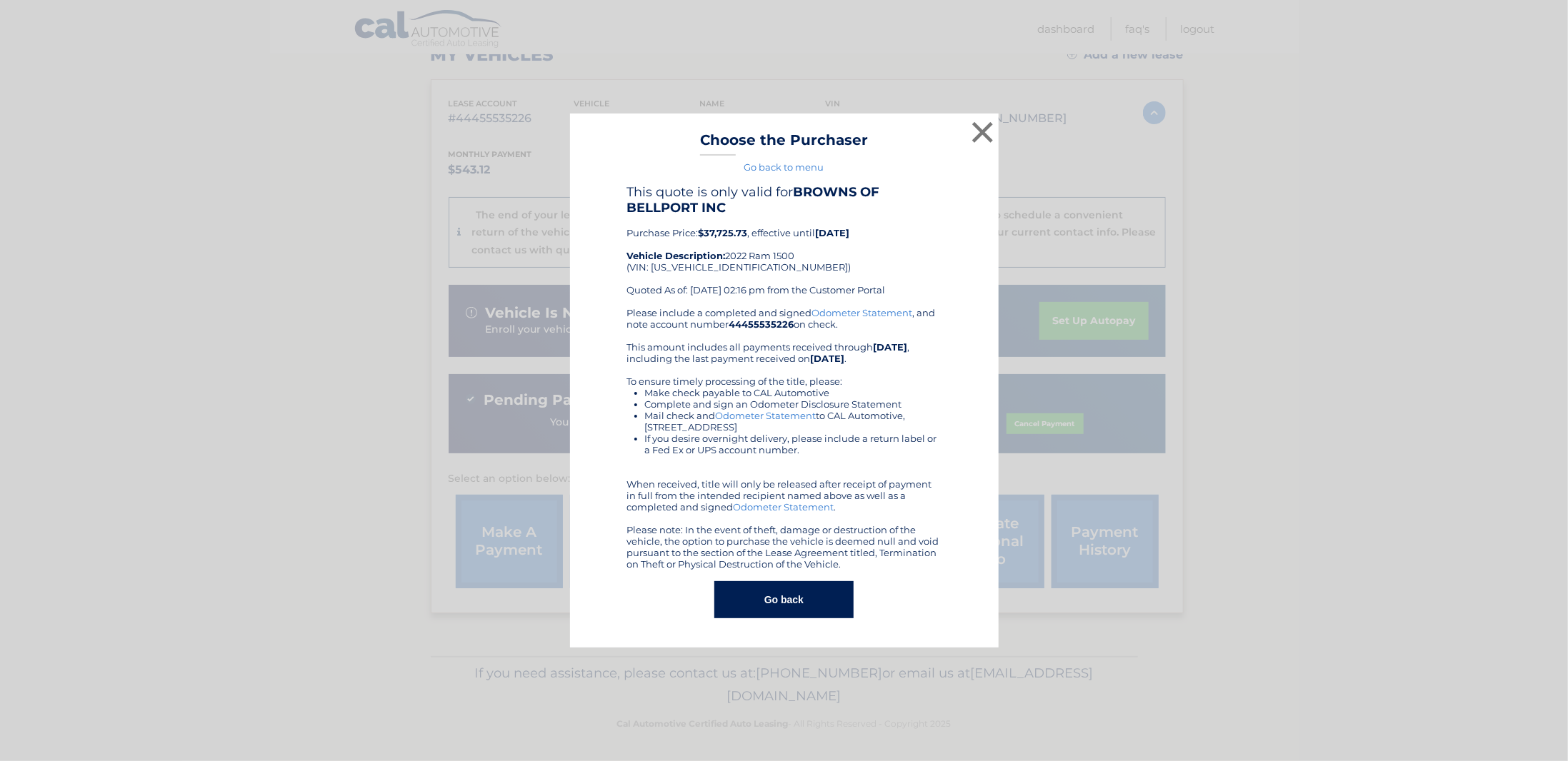
click at [786, 367] on div "Please include a completed and signed Odometer Statement , and note account num…" at bounding box center [784, 439] width 314 height 263
click at [987, 125] on button "×" at bounding box center [982, 132] width 29 height 29
